Goal: Transaction & Acquisition: Purchase product/service

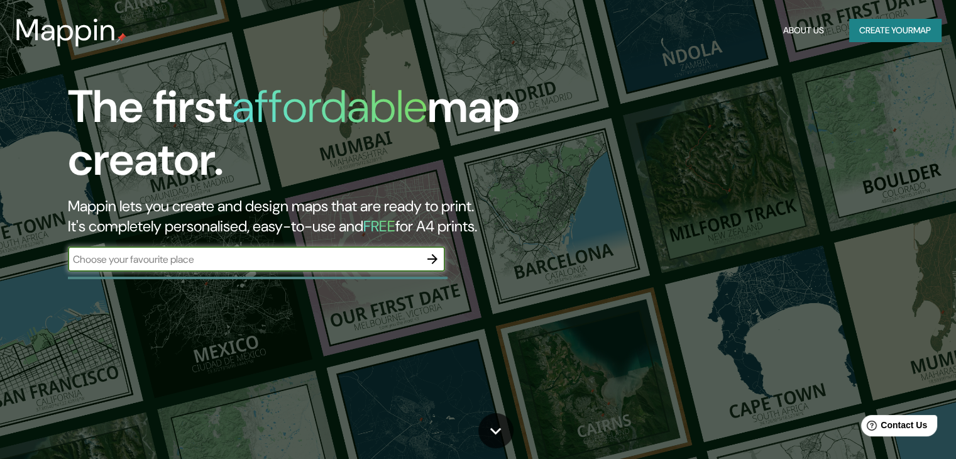
click at [896, 38] on button "Create your map" at bounding box center [895, 30] width 92 height 23
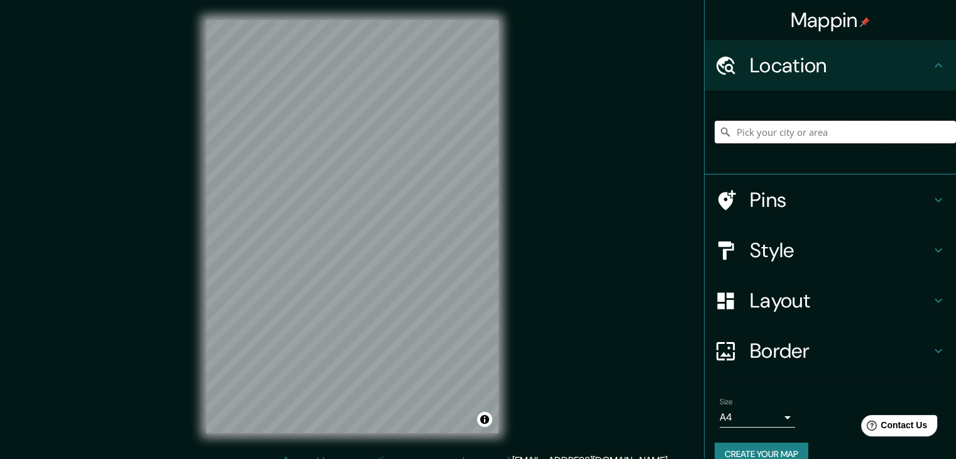
click at [815, 134] on input "Pick your city or area" at bounding box center [835, 132] width 241 height 23
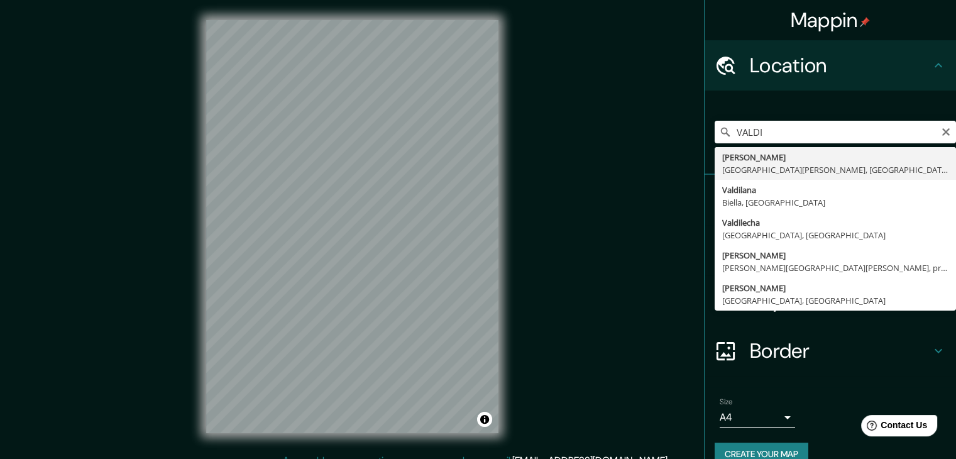
type input "[PERSON_NAME], [GEOGRAPHIC_DATA][PERSON_NAME], [GEOGRAPHIC_DATA]"
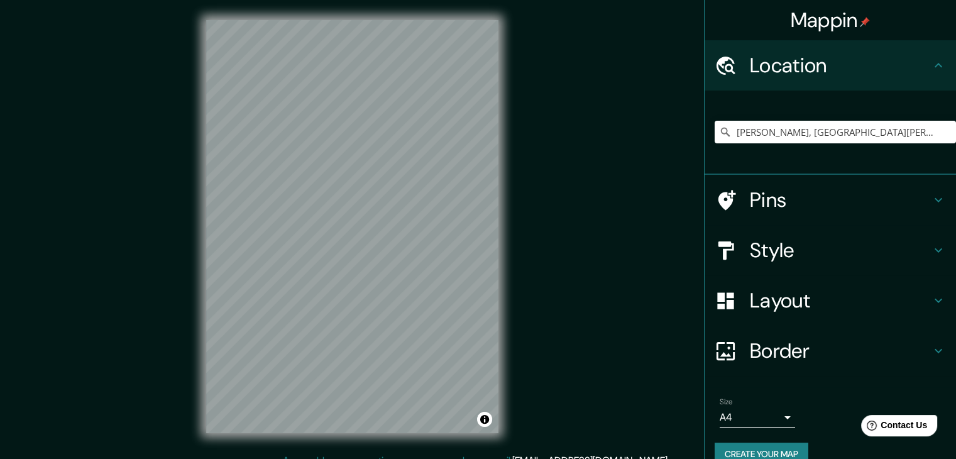
scroll to position [14, 0]
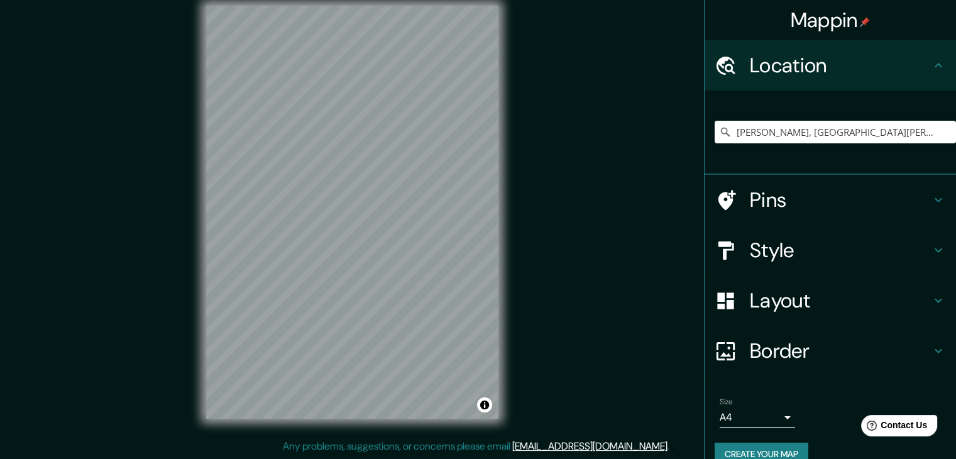
click at [776, 214] on div "Pins" at bounding box center [830, 200] width 251 height 50
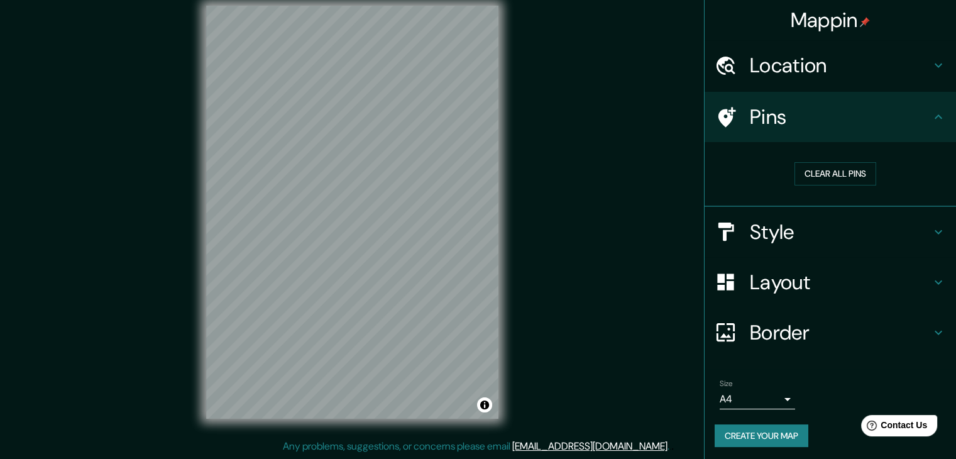
click at [782, 223] on h4 "Style" at bounding box center [840, 231] width 181 height 25
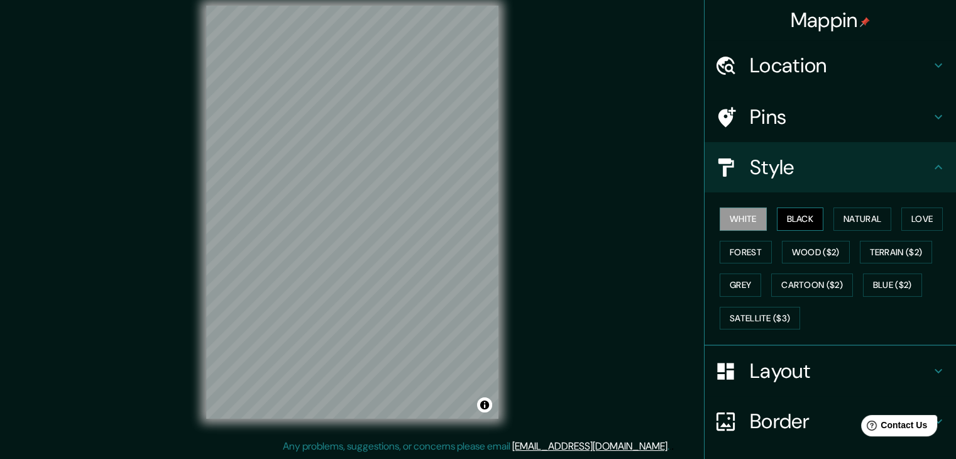
click at [789, 224] on button "Black" at bounding box center [800, 218] width 47 height 23
click at [741, 256] on button "Forest" at bounding box center [746, 252] width 52 height 23
click at [738, 285] on button "Grey" at bounding box center [740, 284] width 41 height 23
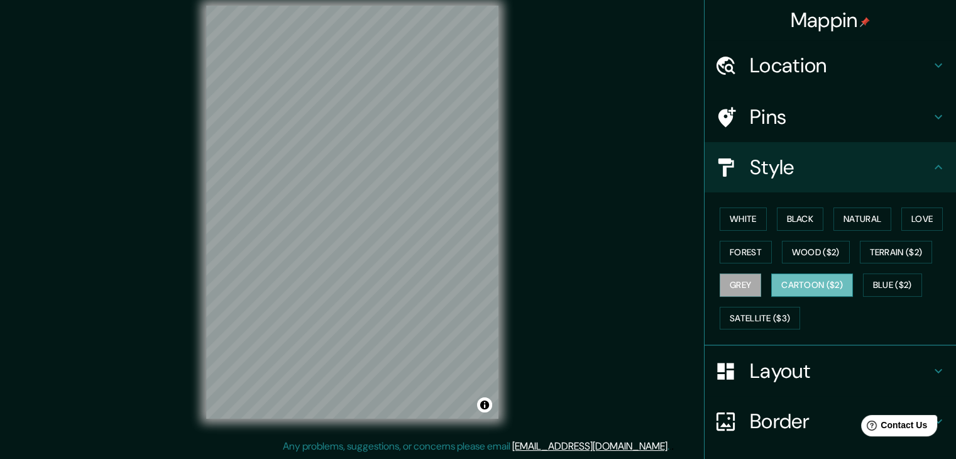
click at [820, 292] on button "Cartoon ($2)" at bounding box center [812, 284] width 82 height 23
click at [875, 286] on button "Blue ($2)" at bounding box center [892, 284] width 59 height 23
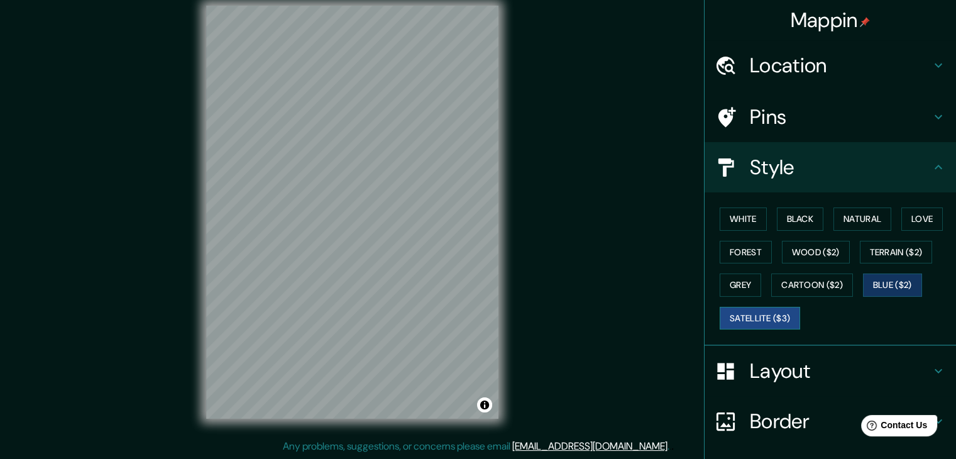
click at [760, 321] on button "Satellite ($3)" at bounding box center [760, 318] width 80 height 23
click at [893, 293] on button "Blue ($2)" at bounding box center [892, 284] width 59 height 23
click at [729, 316] on button "Satellite ($3)" at bounding box center [760, 318] width 80 height 23
click at [897, 251] on button "Terrain ($2)" at bounding box center [896, 252] width 73 height 23
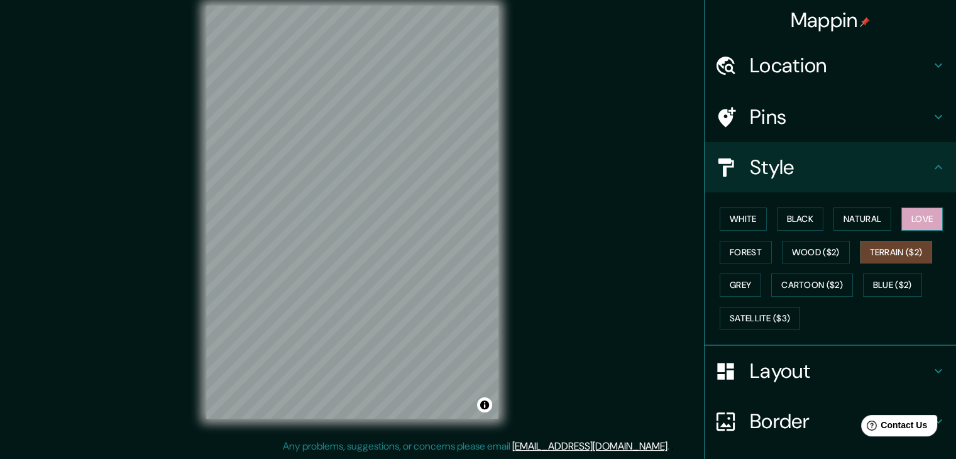
click at [917, 223] on button "Love" at bounding box center [922, 218] width 41 height 23
click at [863, 222] on button "Natural" at bounding box center [863, 218] width 58 height 23
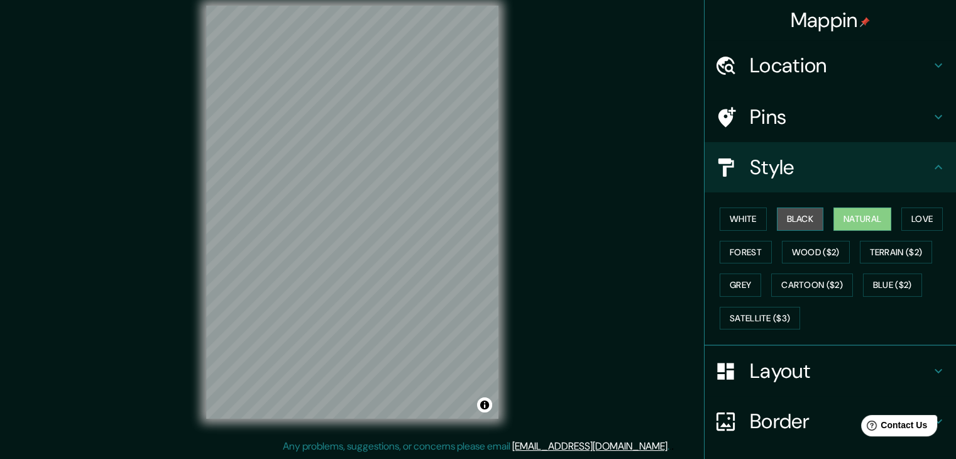
click at [808, 222] on button "Black" at bounding box center [800, 218] width 47 height 23
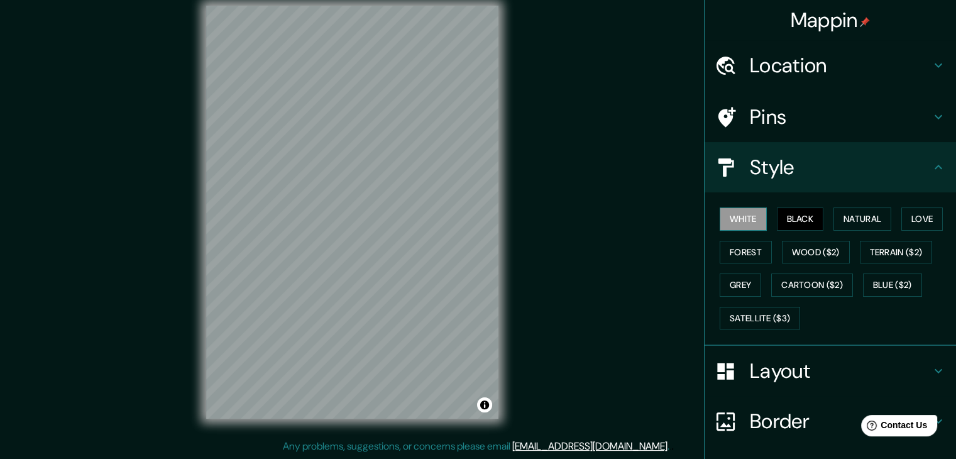
click at [744, 218] on button "White" at bounding box center [743, 218] width 47 height 23
click at [741, 283] on button "Grey" at bounding box center [740, 284] width 41 height 23
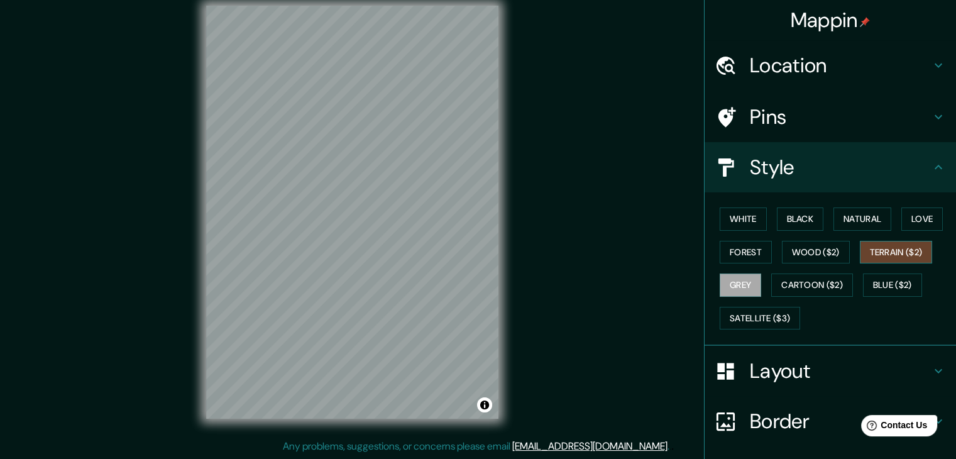
click at [870, 255] on button "Terrain ($2)" at bounding box center [896, 252] width 73 height 23
click at [872, 282] on button "Blue ($2)" at bounding box center [892, 284] width 59 height 23
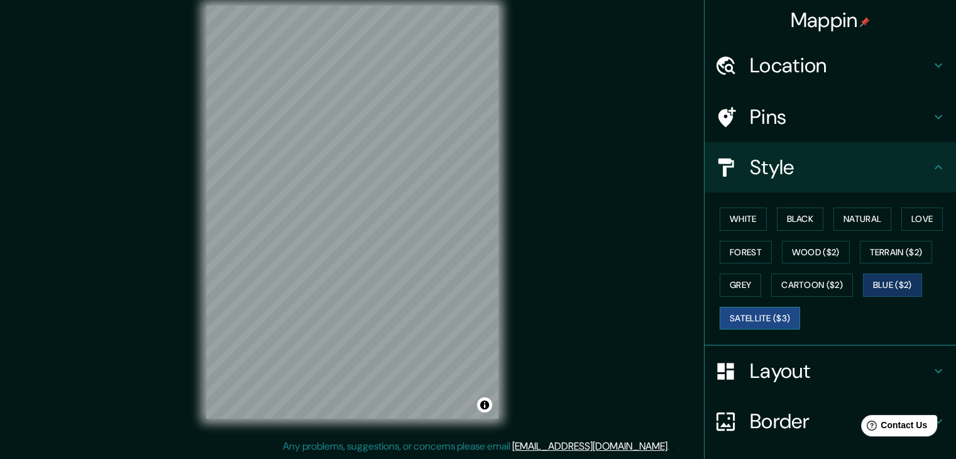
click at [754, 320] on button "Satellite ($3)" at bounding box center [760, 318] width 80 height 23
click at [498, 444] on html "Mappin Location [GEOGRAPHIC_DATA], [GEOGRAPHIC_DATA][PERSON_NAME], [GEOGRAPHIC_…" at bounding box center [478, 215] width 956 height 459
click at [526, 446] on div "Mappin Location [GEOGRAPHIC_DATA], [GEOGRAPHIC_DATA][PERSON_NAME], [GEOGRAPHIC_…" at bounding box center [478, 222] width 956 height 473
click at [488, 458] on div "Mappin Location [GEOGRAPHIC_DATA], [GEOGRAPHIC_DATA][PERSON_NAME], [GEOGRAPHIC_…" at bounding box center [478, 222] width 956 height 473
click at [536, 414] on div "Mappin Location [GEOGRAPHIC_DATA], [GEOGRAPHIC_DATA][PERSON_NAME], [GEOGRAPHIC_…" at bounding box center [478, 222] width 956 height 473
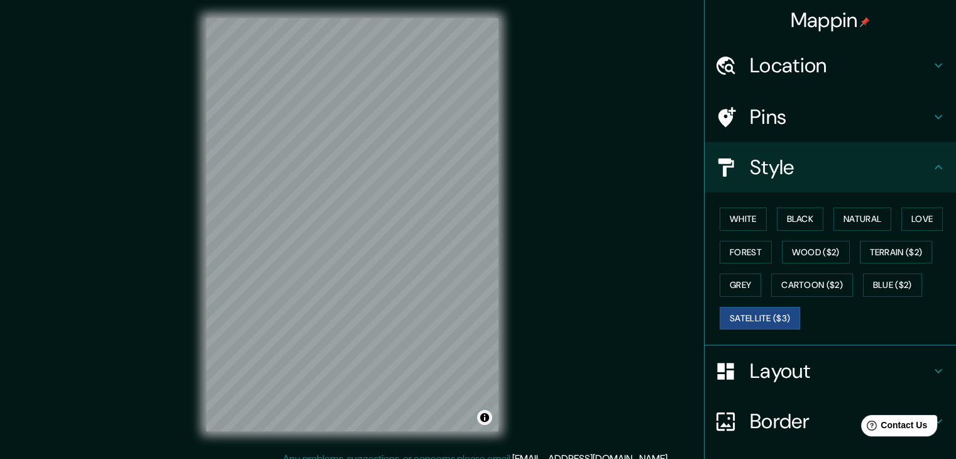
scroll to position [0, 0]
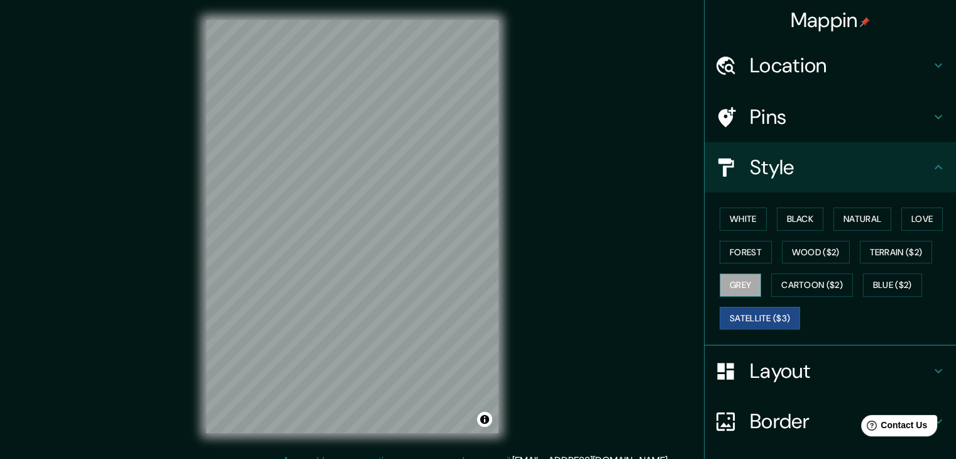
click at [729, 277] on button "Grey" at bounding box center [740, 284] width 41 height 23
click at [526, 368] on div "Mappin Location [GEOGRAPHIC_DATA], [GEOGRAPHIC_DATA][PERSON_NAME], [GEOGRAPHIC_…" at bounding box center [478, 236] width 956 height 473
